Goal: Transaction & Acquisition: Book appointment/travel/reservation

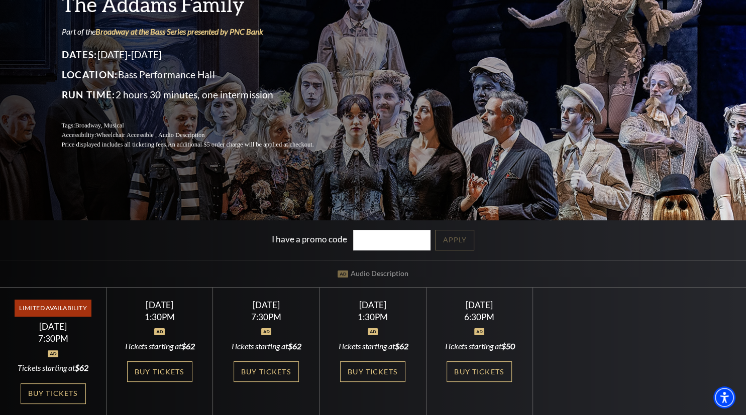
scroll to position [159, 0]
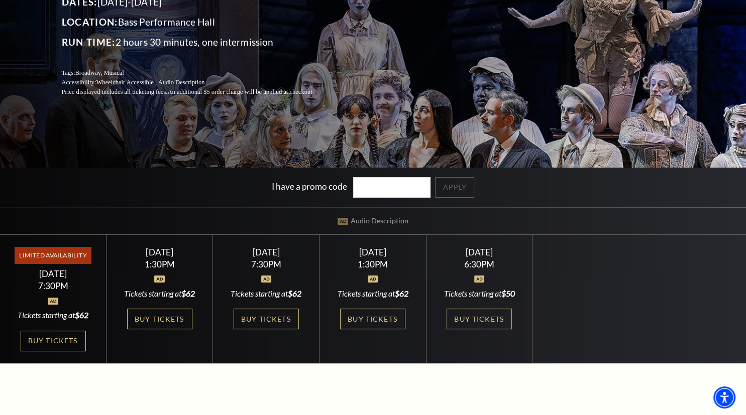
click at [397, 273] on div at bounding box center [373, 274] width 82 height 10
click at [389, 319] on link "Buy Tickets" at bounding box center [372, 319] width 65 height 21
click at [379, 314] on link "Buy Tickets" at bounding box center [372, 319] width 65 height 21
drag, startPoint x: 179, startPoint y: 319, endPoint x: 183, endPoint y: 313, distance: 6.8
click at [179, 318] on link "Buy Tickets" at bounding box center [159, 319] width 65 height 21
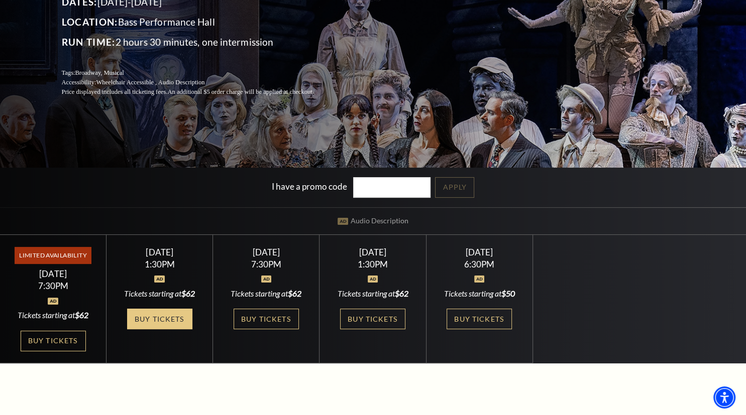
click at [176, 318] on link "Buy Tickets" at bounding box center [159, 319] width 65 height 21
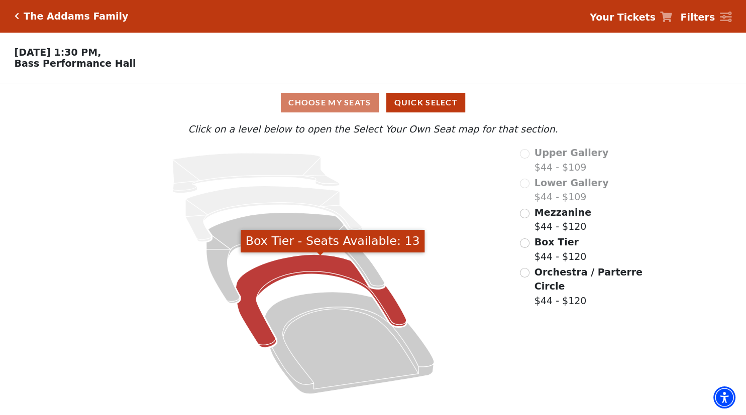
click at [297, 270] on icon "Box Tier - Seats Available: 13" at bounding box center [321, 301] width 170 height 93
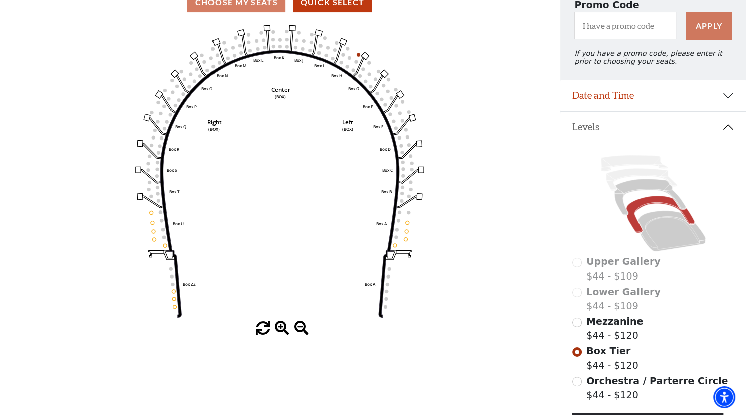
scroll to position [99, 0]
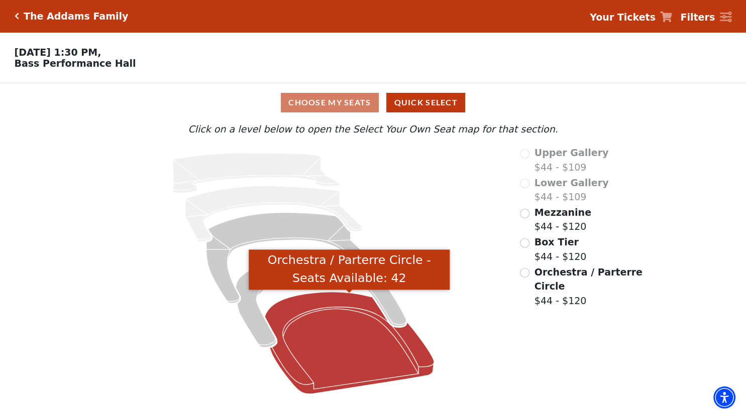
click at [362, 338] on icon "Orchestra / Parterre Circle - Seats Available: 42" at bounding box center [349, 343] width 169 height 102
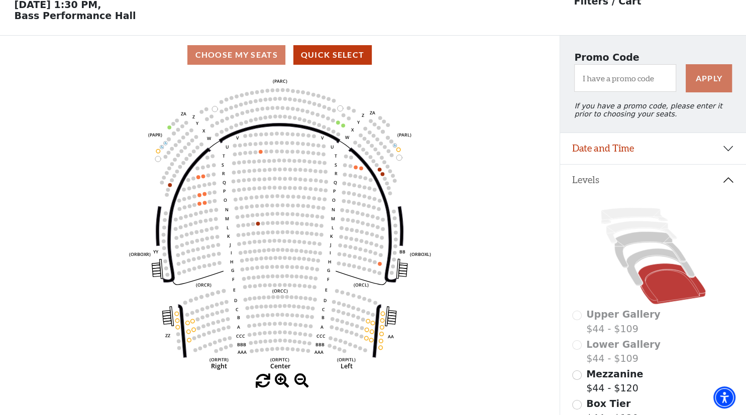
scroll to position [46, 0]
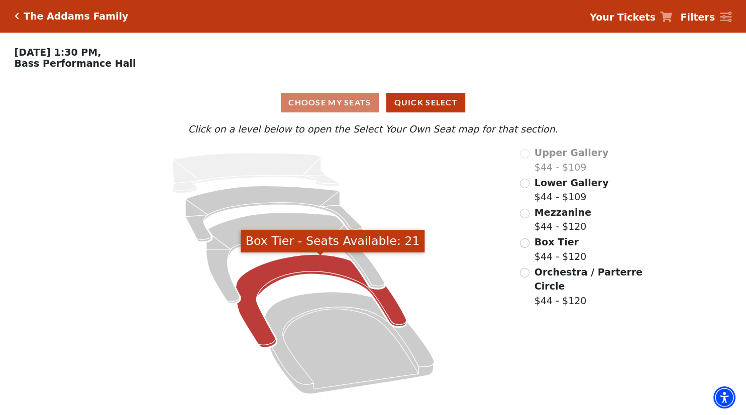
click at [259, 331] on icon "Box Tier - Seats Available: 21" at bounding box center [321, 301] width 170 height 93
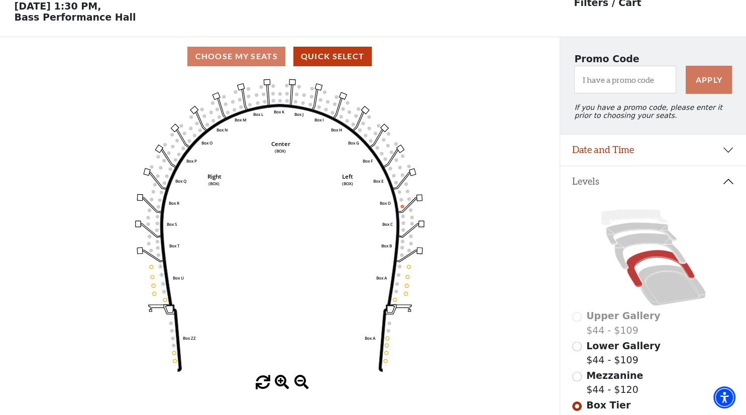
scroll to position [46, 0]
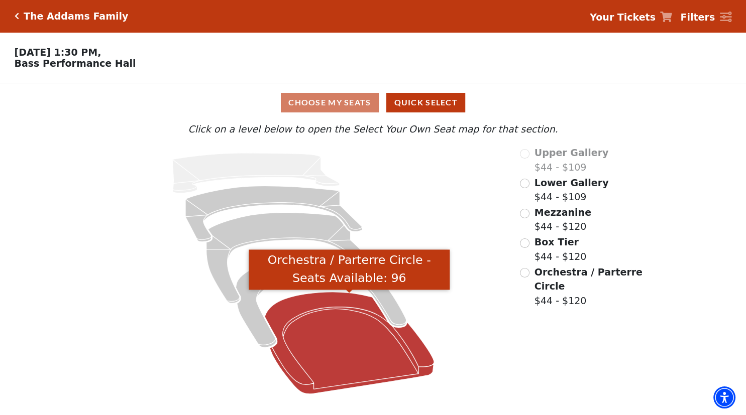
click at [345, 336] on icon "Orchestra / Parterre Circle - Seats Available: 96" at bounding box center [349, 343] width 169 height 102
